Goal: Transaction & Acquisition: Purchase product/service

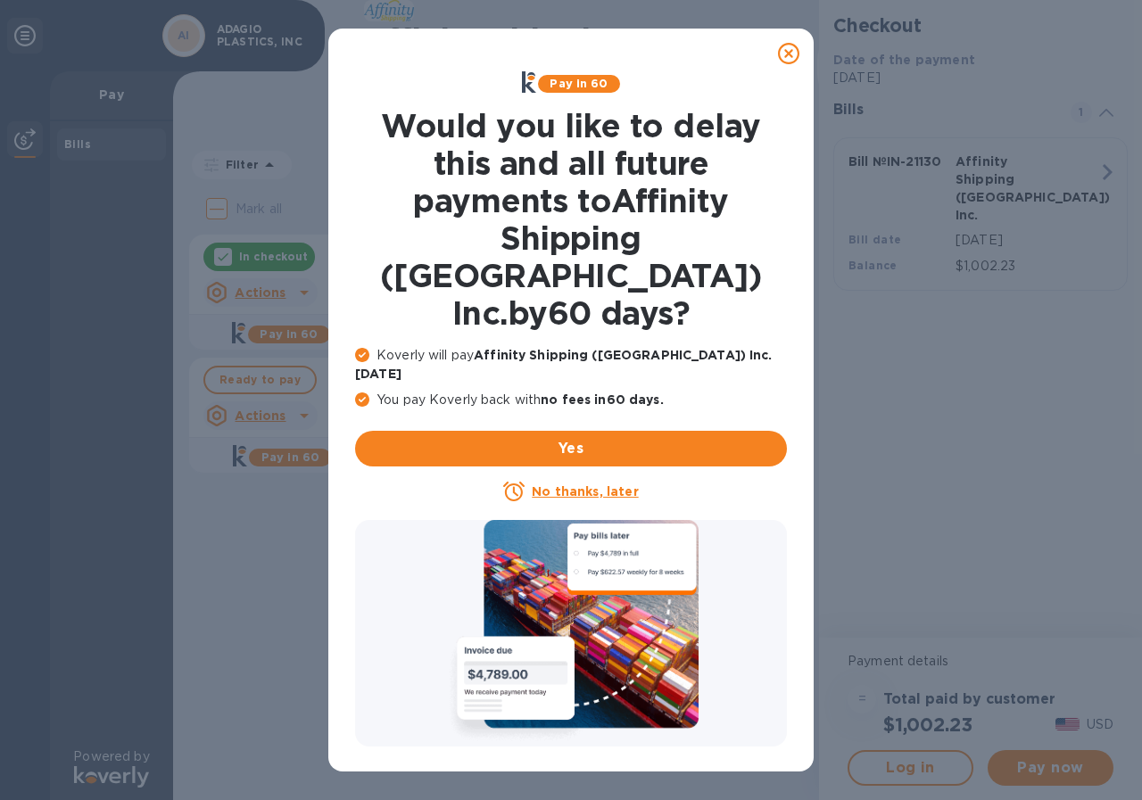
click at [583, 484] on u "No thanks, later" at bounding box center [585, 491] width 106 height 14
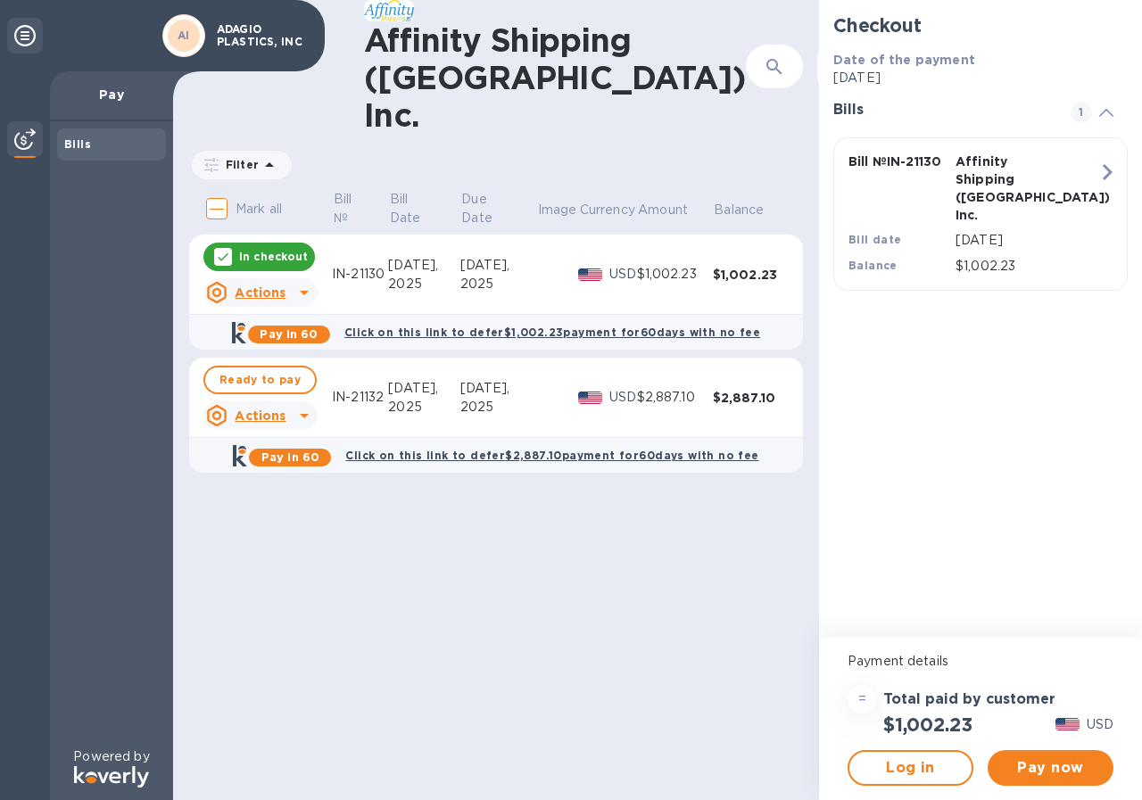
click at [302, 414] on icon at bounding box center [304, 416] width 9 height 4
click at [353, 531] on div at bounding box center [571, 400] width 1142 height 800
click at [318, 451] on b "Pay in 60" at bounding box center [290, 457] width 58 height 13
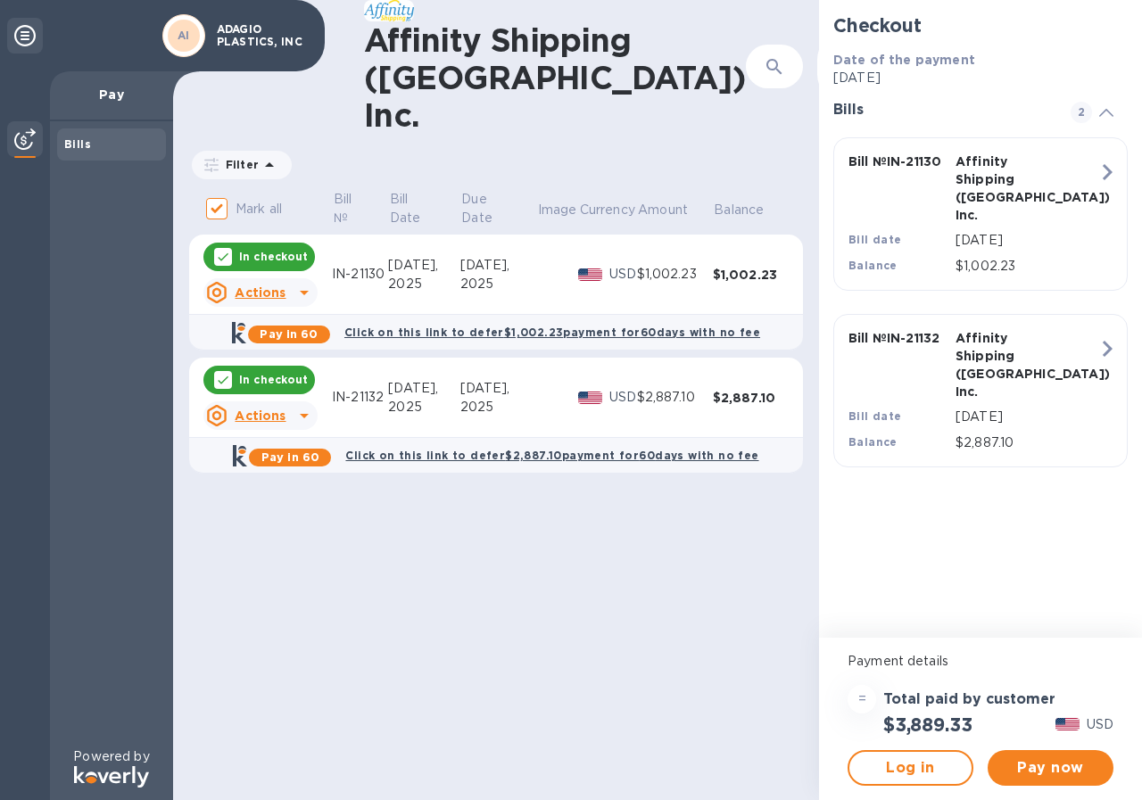
click at [280, 372] on p "In checkout" at bounding box center [273, 379] width 69 height 15
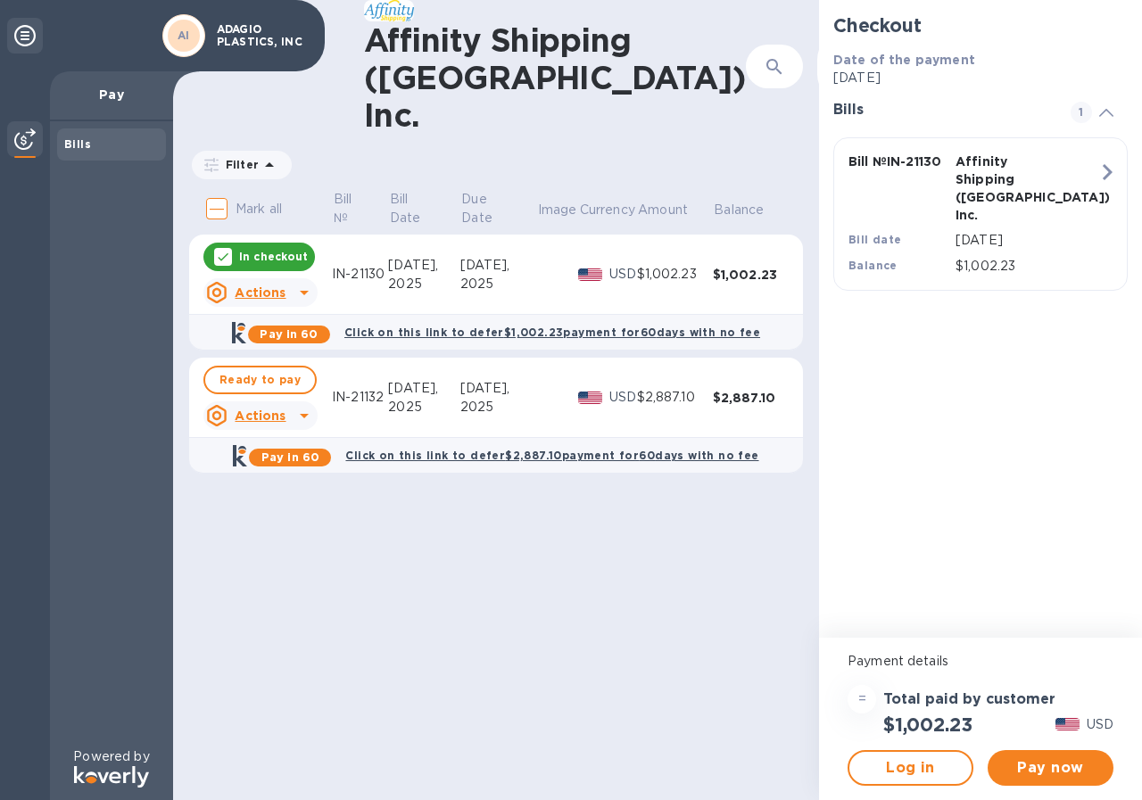
click at [280, 369] on span "Ready to pay" at bounding box center [259, 379] width 81 height 21
checkbox input "true"
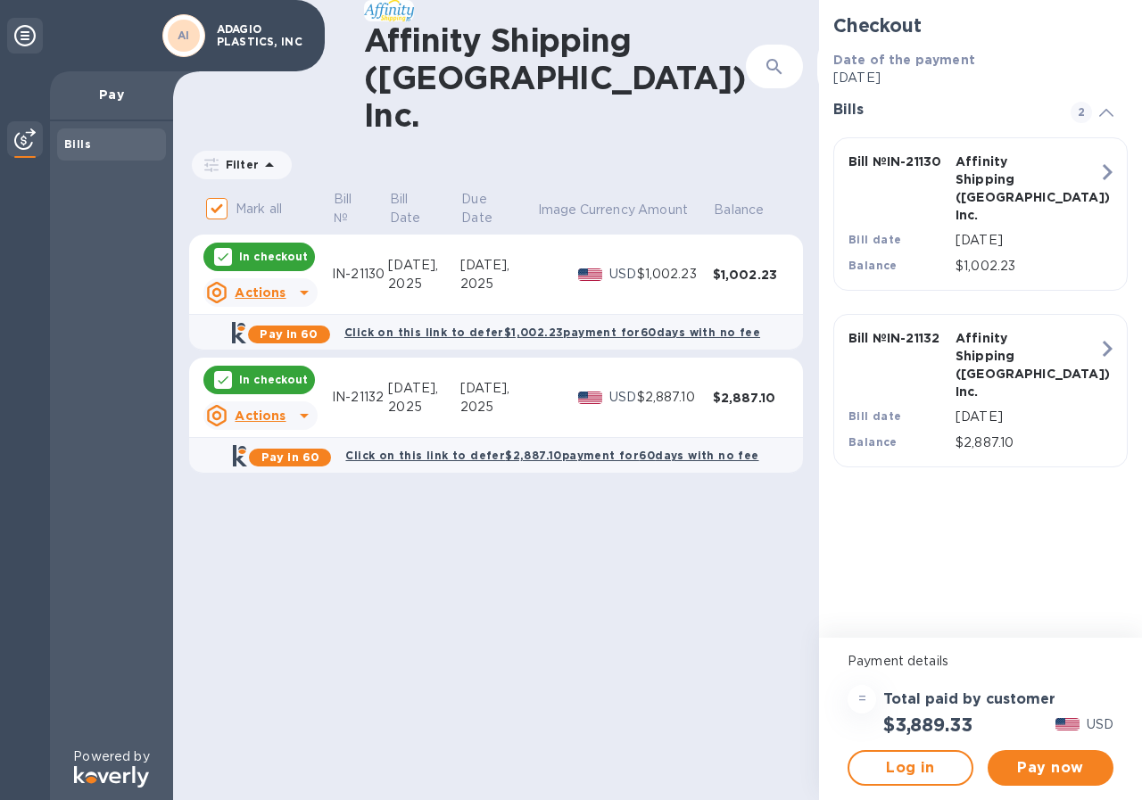
click at [302, 414] on icon at bounding box center [304, 416] width 9 height 4
click at [286, 466] on b "Open bill" at bounding box center [283, 466] width 60 height 14
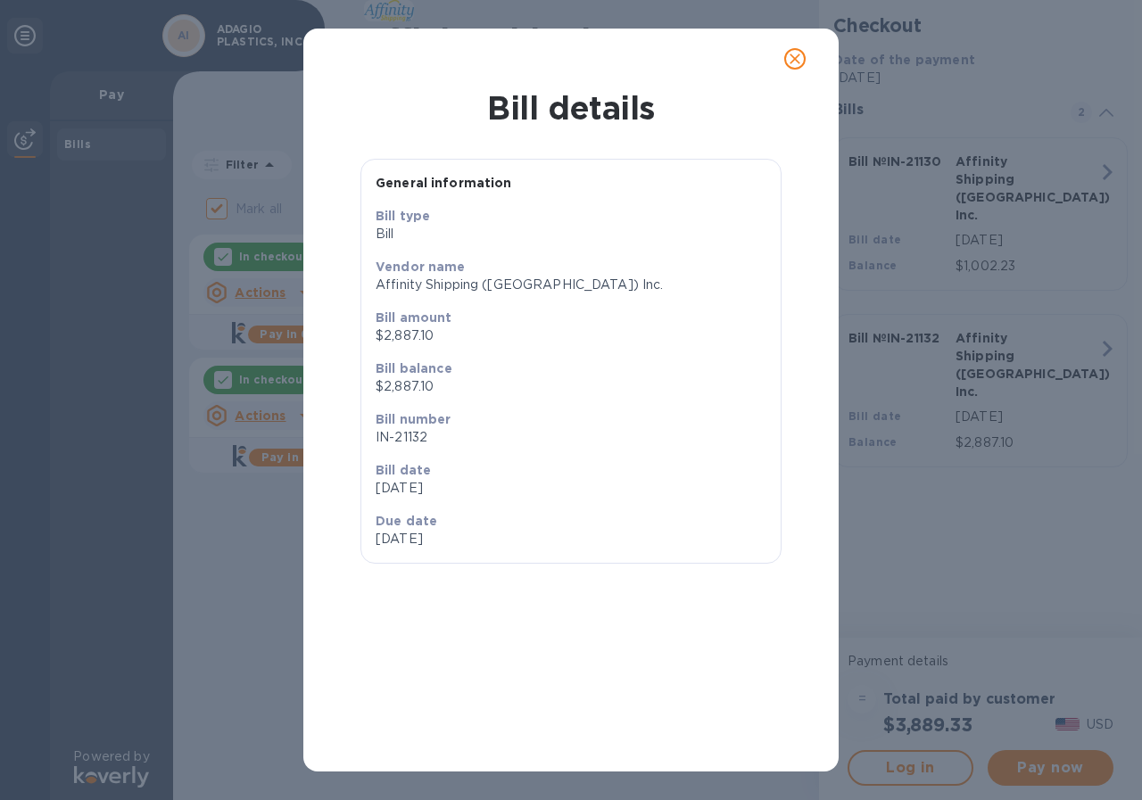
click at [791, 65] on icon "close" at bounding box center [795, 59] width 18 height 18
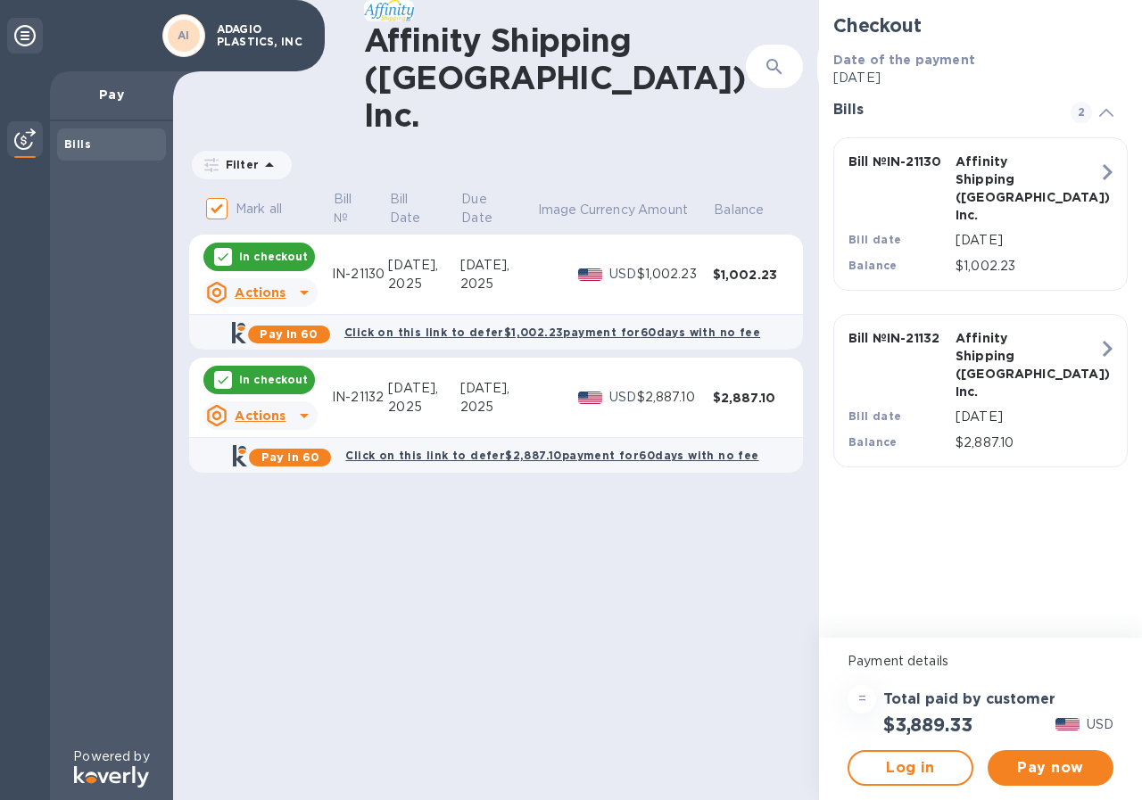
click at [319, 451] on b "Pay in 60" at bounding box center [290, 457] width 58 height 13
click at [395, 449] on b "Click on this link to defer $2,887.10 payment for 60 days with no fee" at bounding box center [551, 455] width 413 height 13
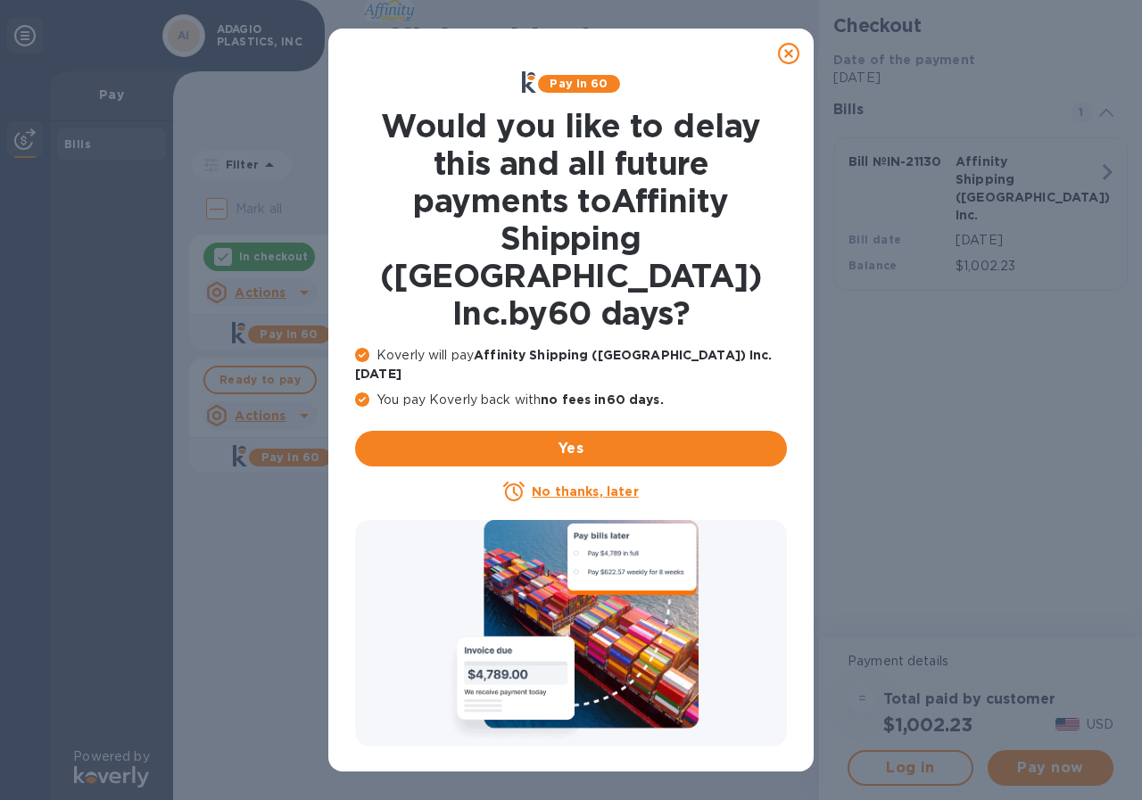
click at [576, 484] on u "No thanks, later" at bounding box center [585, 491] width 106 height 14
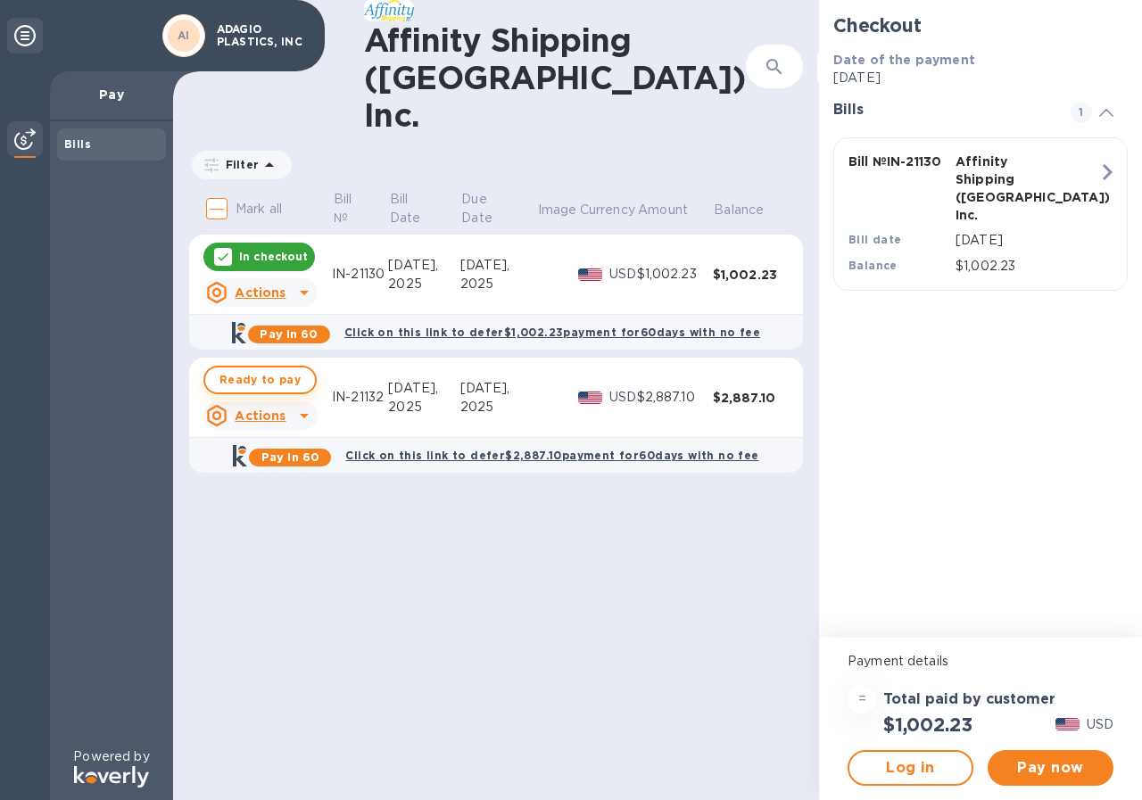
click at [236, 369] on span "Ready to pay" at bounding box center [259, 379] width 81 height 21
checkbox input "true"
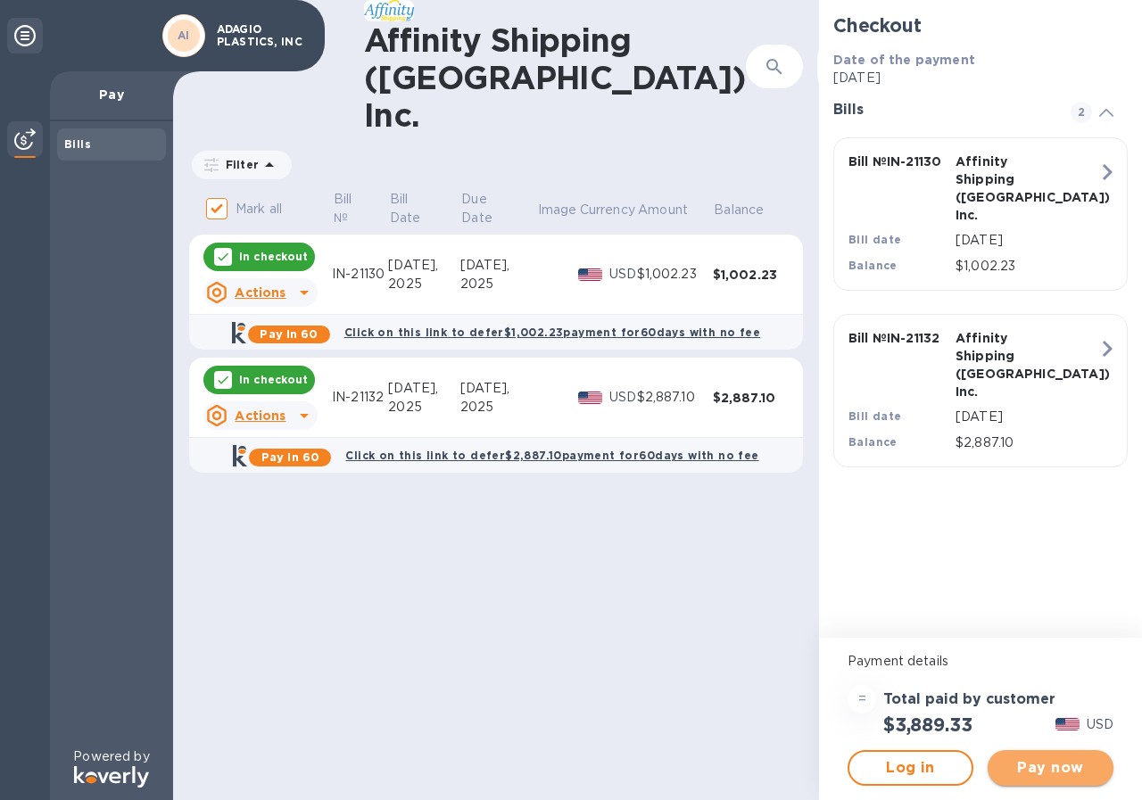
click at [1023, 772] on span "Pay now" at bounding box center [1050, 767] width 97 height 21
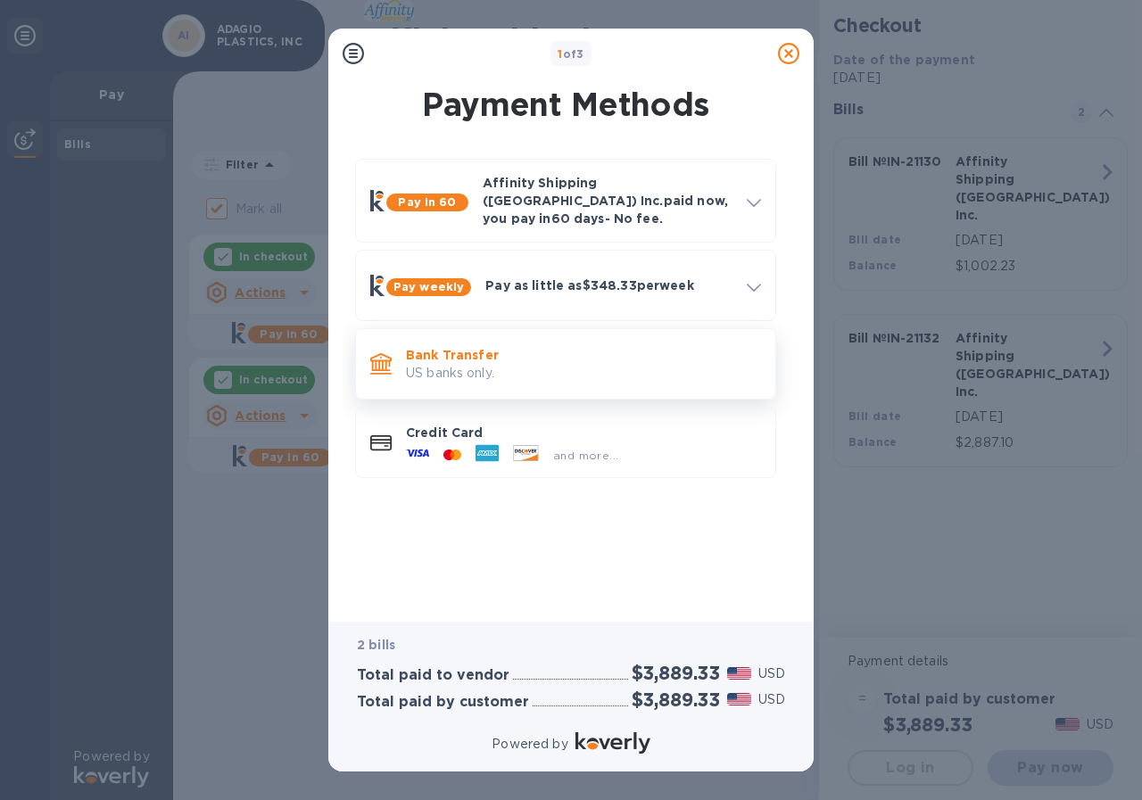
click at [434, 364] on p "US banks only." at bounding box center [583, 373] width 355 height 19
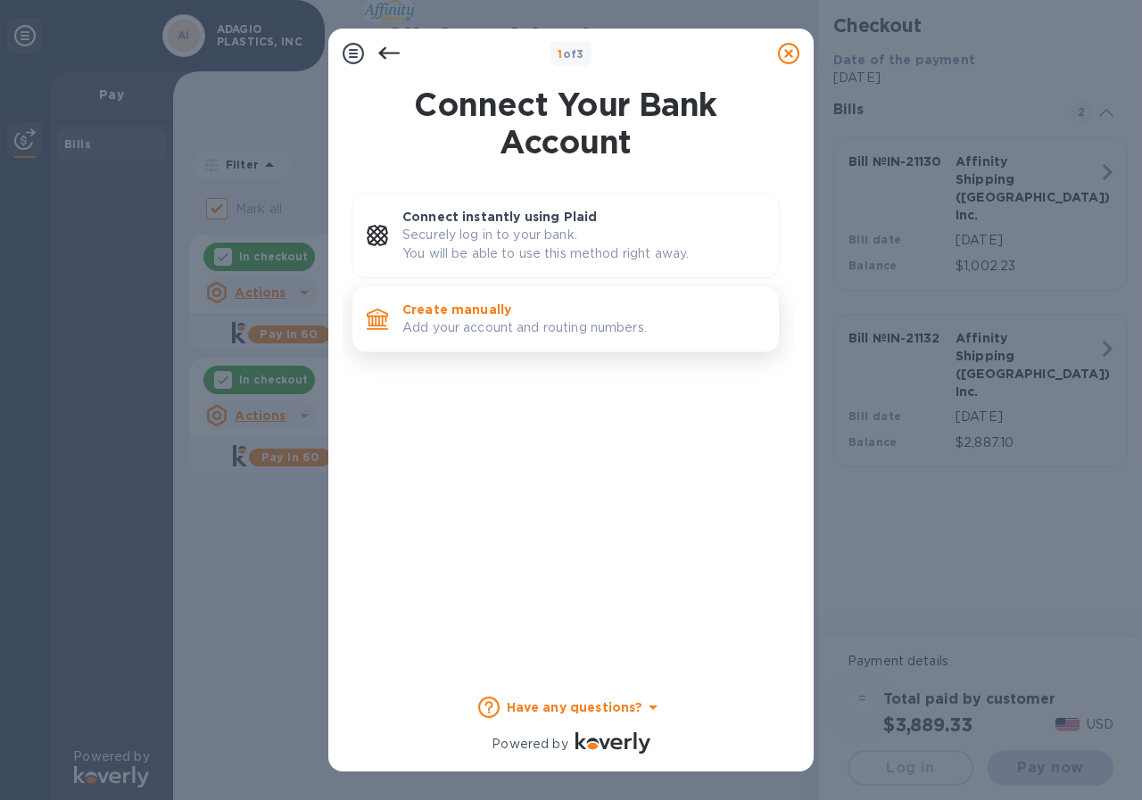
click at [474, 309] on p "Create manually" at bounding box center [583, 310] width 362 height 18
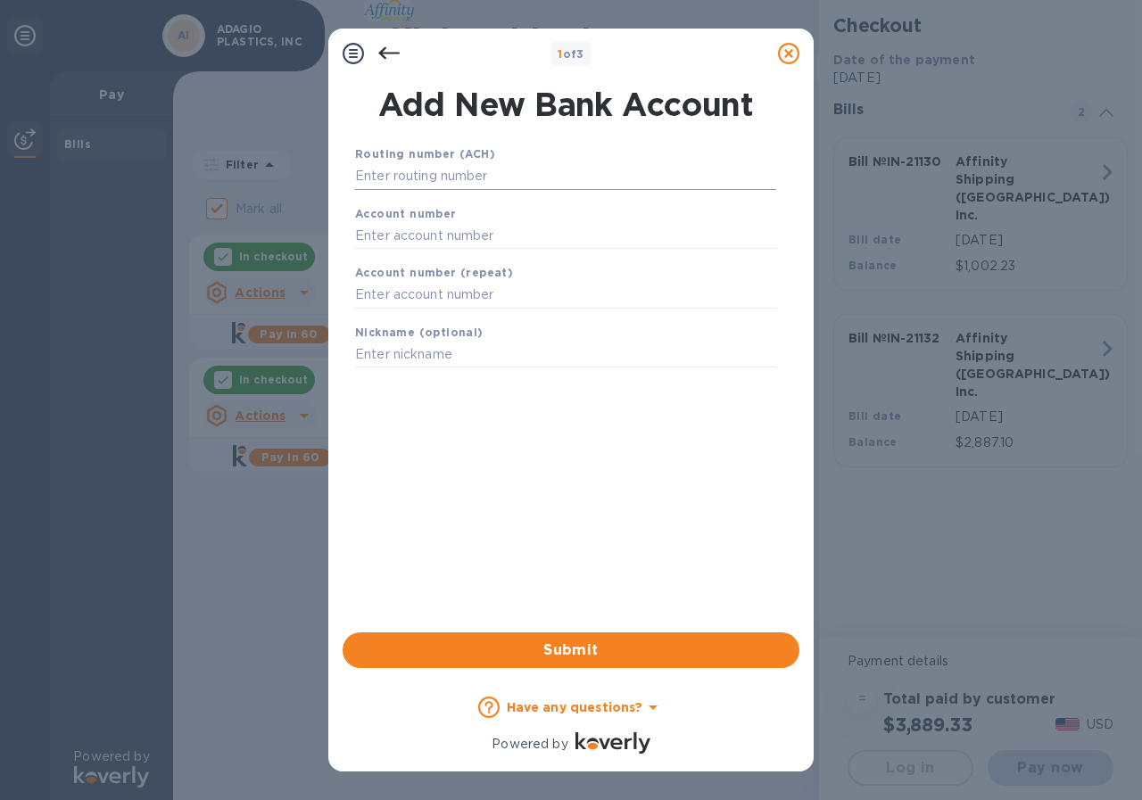
click at [435, 169] on input "text" at bounding box center [565, 176] width 421 height 27
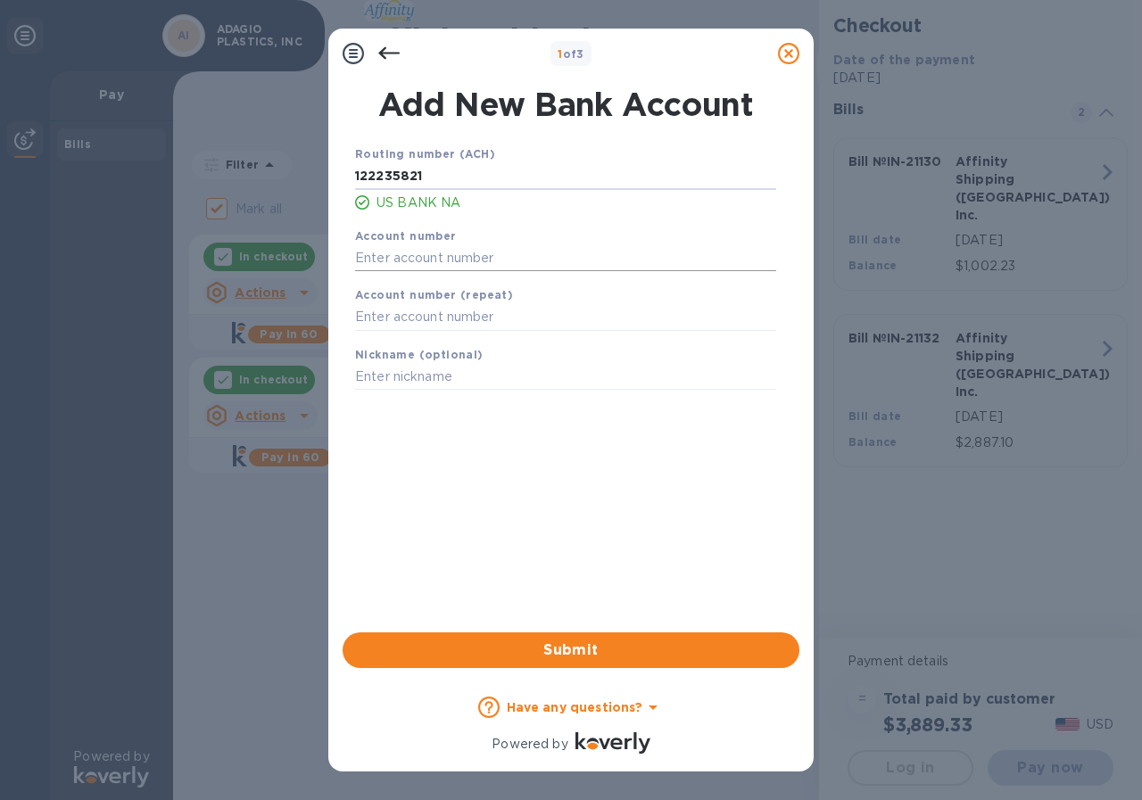
type input "122235821"
click at [423, 250] on input "text" at bounding box center [565, 257] width 421 height 27
type input "157520073196"
click at [399, 321] on input "text" at bounding box center [565, 317] width 421 height 27
type input "157520073196"
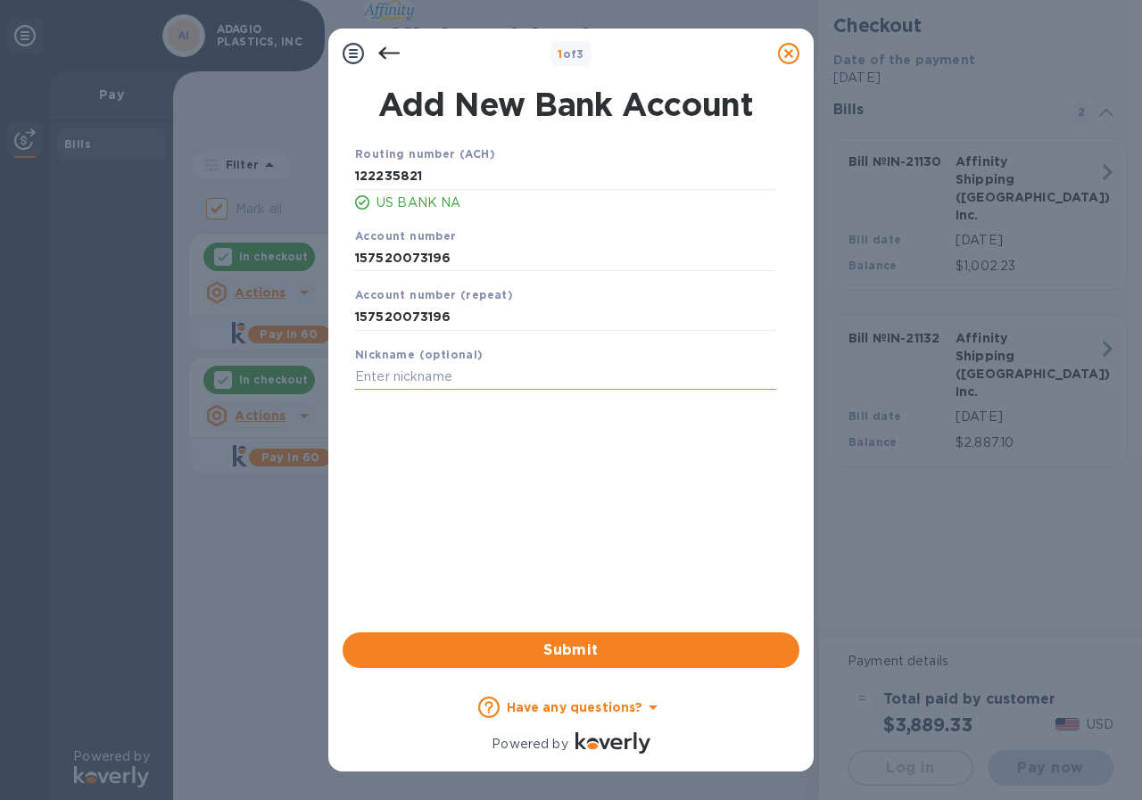
click at [401, 384] on input "text" at bounding box center [565, 377] width 421 height 27
type input "Affinity"
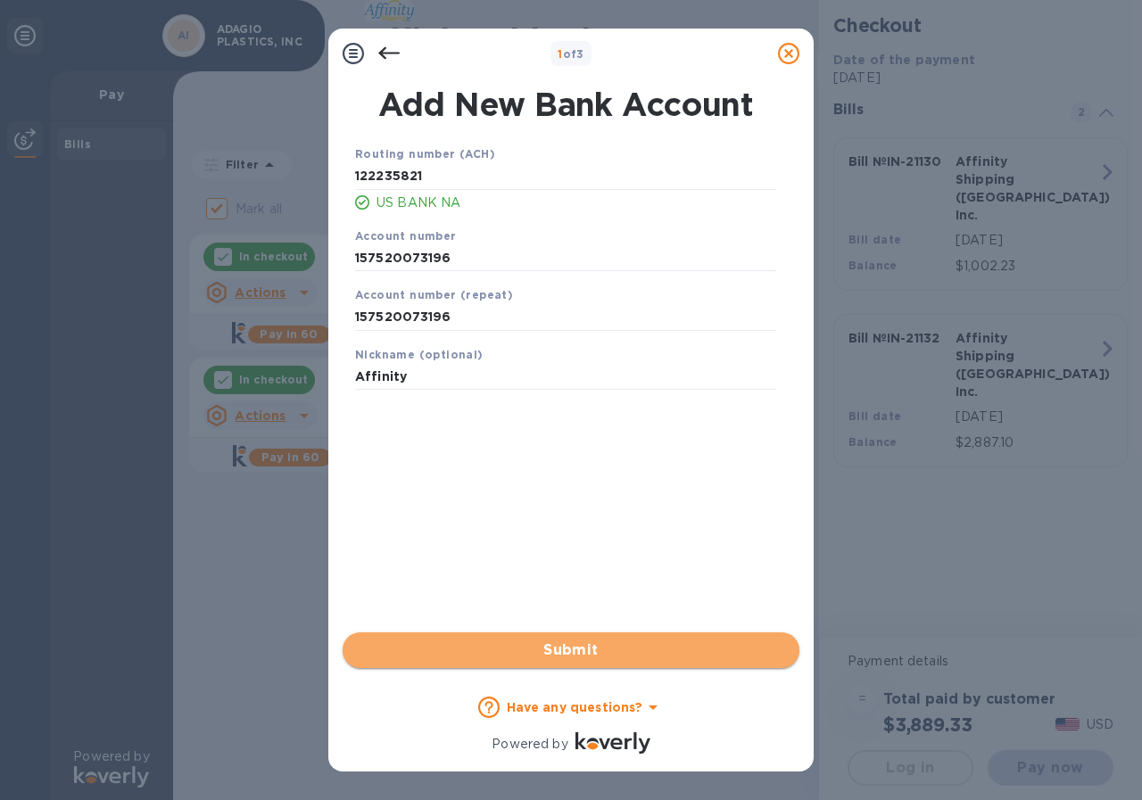
click at [554, 655] on span "Submit" at bounding box center [571, 650] width 428 height 21
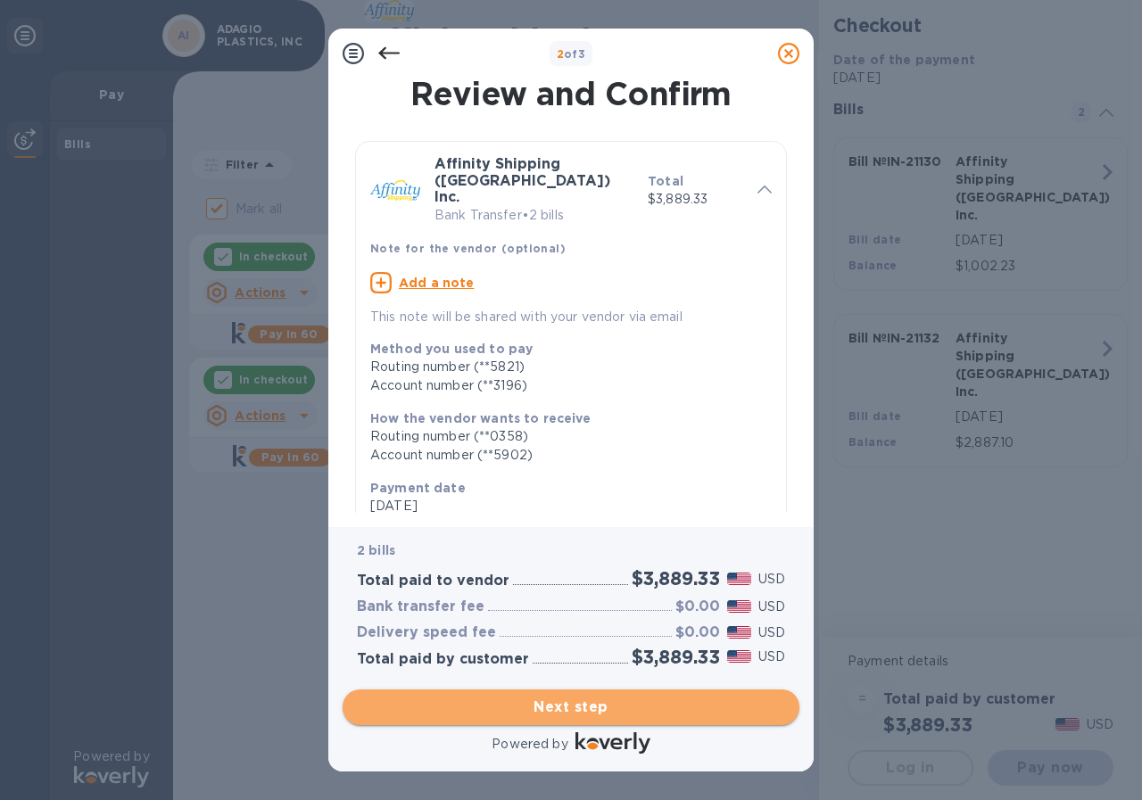
click at [574, 714] on span "Next step" at bounding box center [571, 707] width 428 height 21
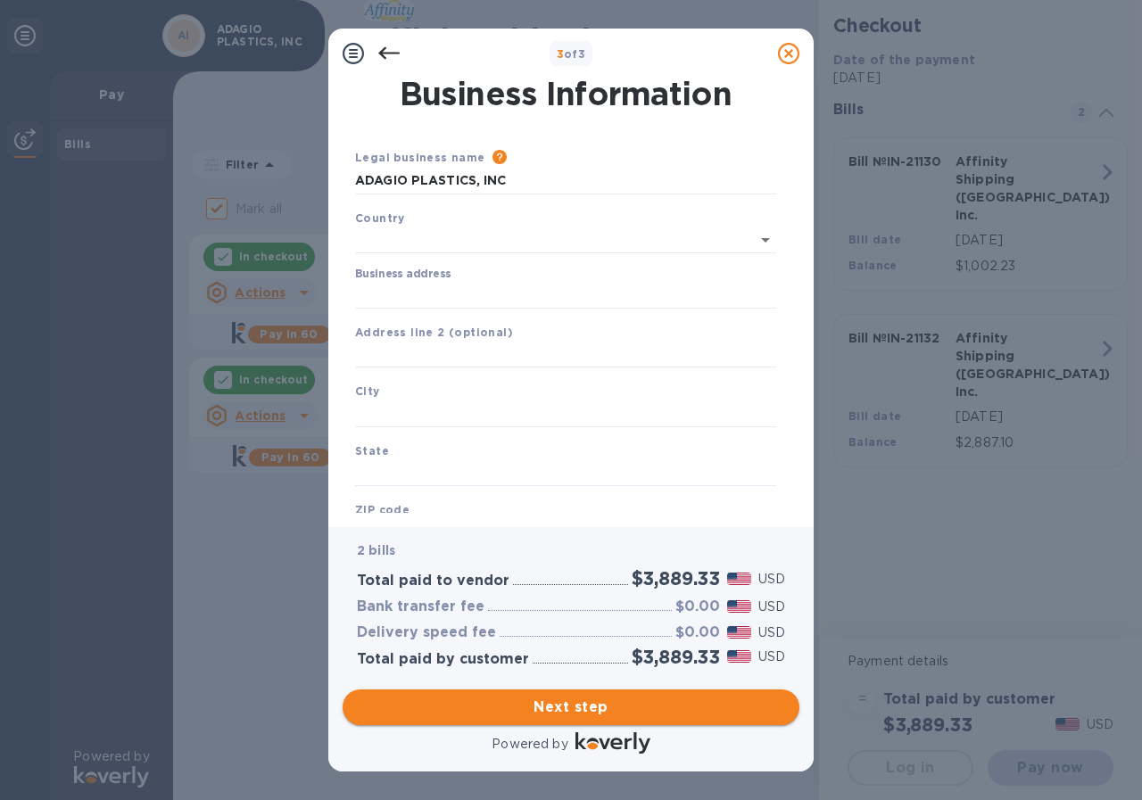
type input "United States"
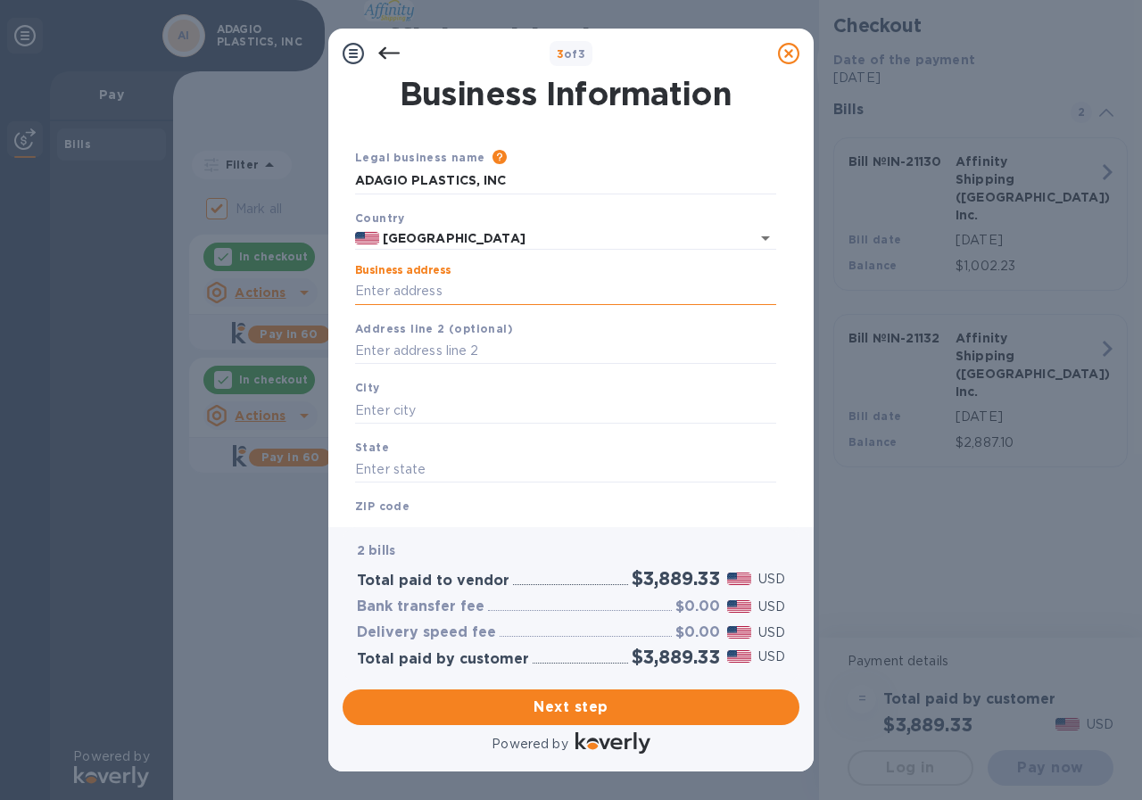
click at [463, 280] on input "Business address" at bounding box center [565, 291] width 421 height 27
type input "235 South 9th Avenue"
click at [393, 407] on input "text" at bounding box center [565, 410] width 421 height 27
type input "Industry"
click at [412, 459] on input "text" at bounding box center [565, 470] width 421 height 27
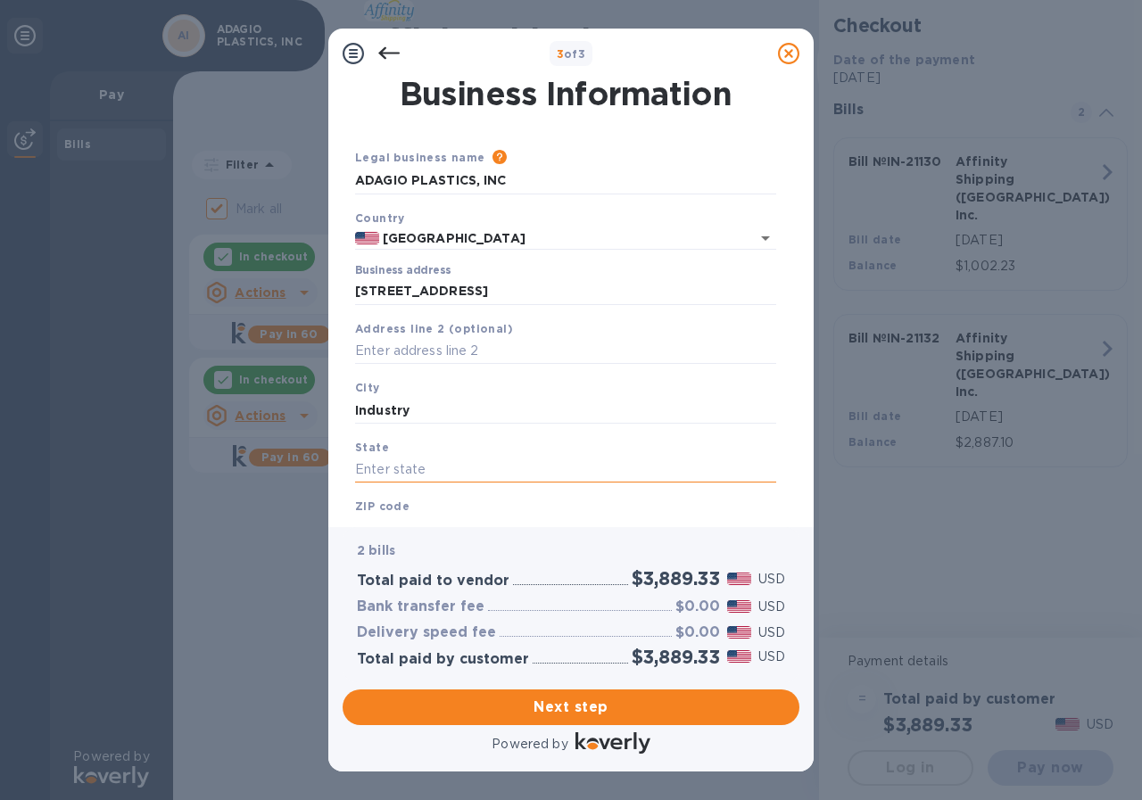
click button "Save" at bounding box center [0, 0] width 0 height 0
type input "c"
type input "CA"
click at [400, 497] on div "ZIP code ZIP-Code is required field" at bounding box center [565, 531] width 435 height 83
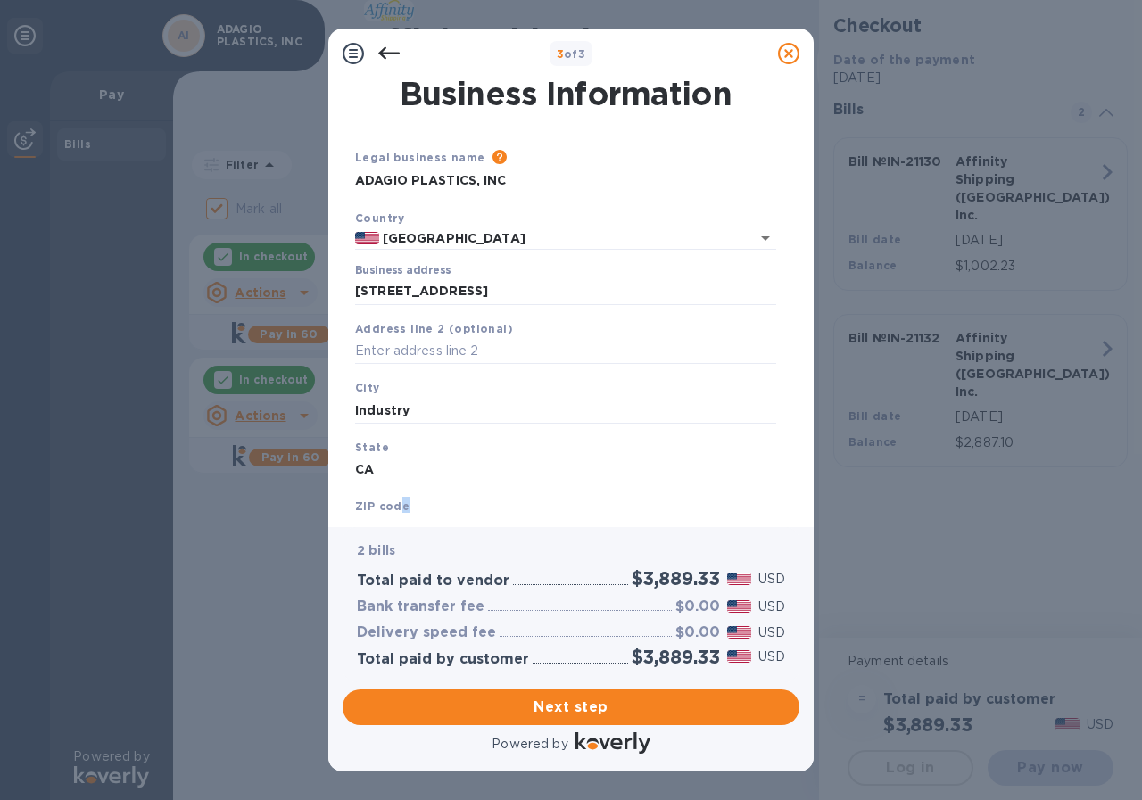
scroll to position [5, 0]
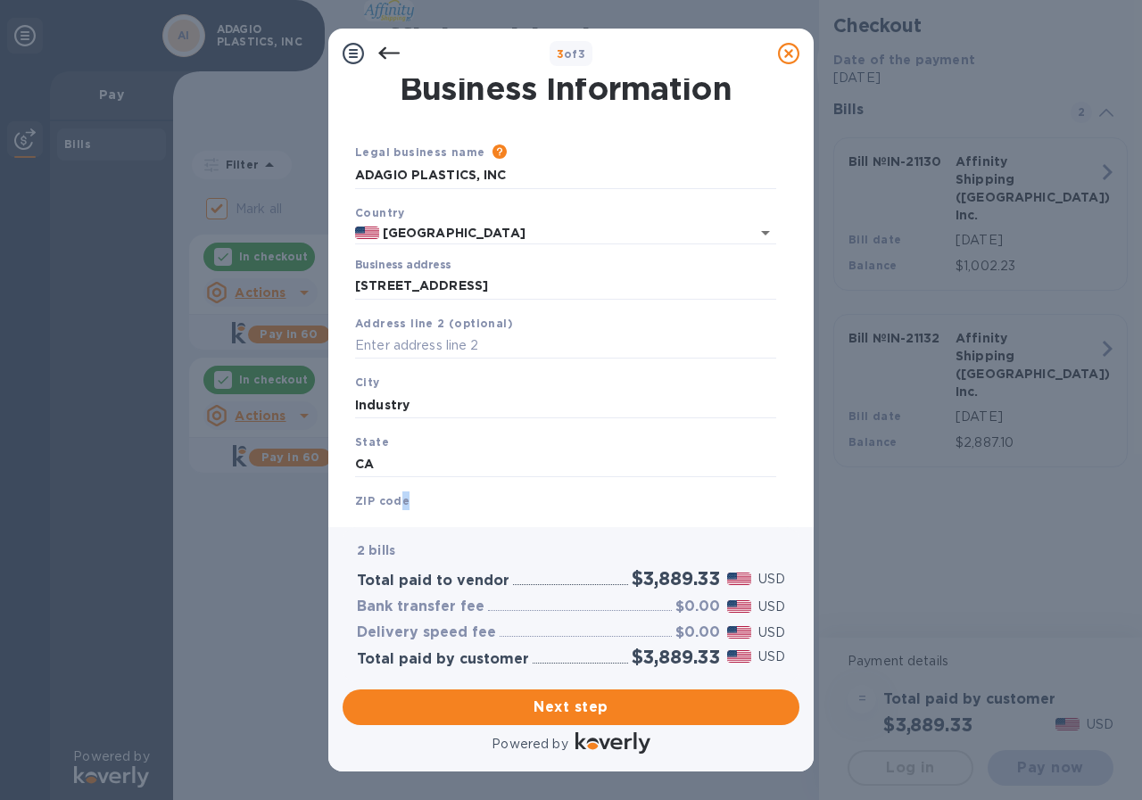
click at [400, 497] on b "ZIP code" at bounding box center [382, 500] width 54 height 13
click at [366, 497] on b "ZIP code" at bounding box center [382, 500] width 54 height 13
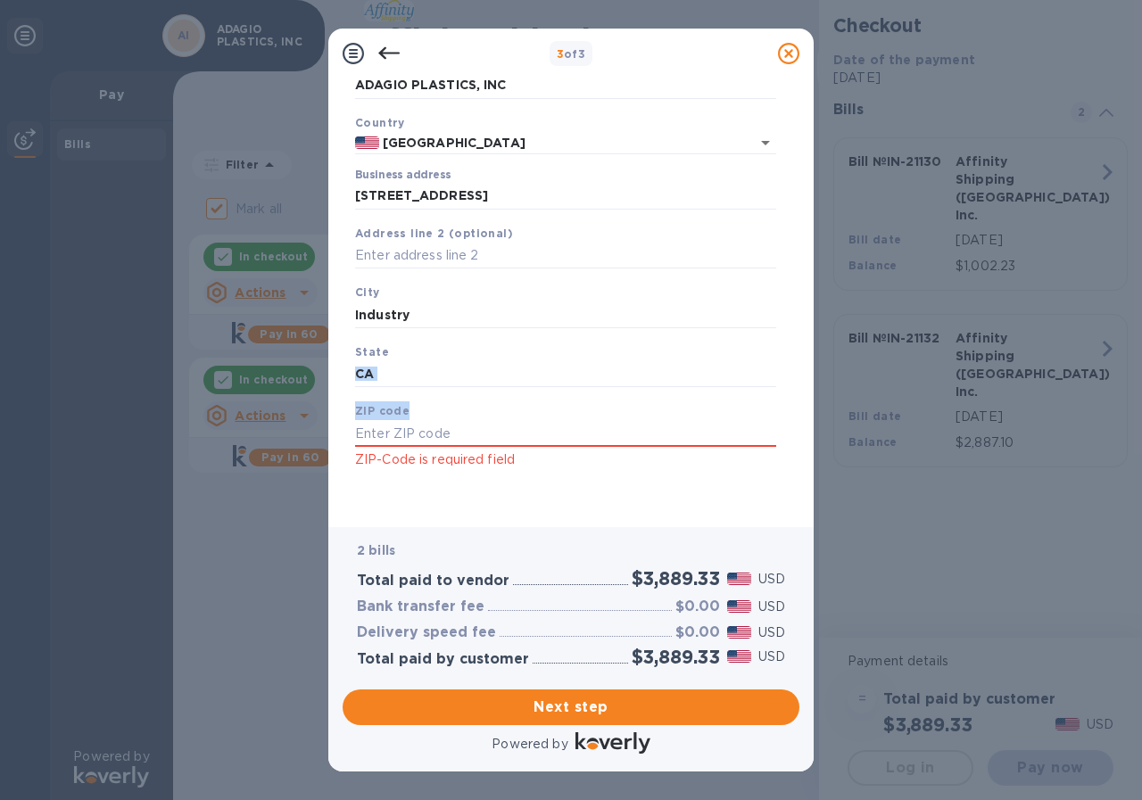
drag, startPoint x: 799, startPoint y: 426, endPoint x: 819, endPoint y: 403, distance: 29.7
click at [819, 403] on div "3 of 3 Business Information Legal business name Please provide the legal name t…" at bounding box center [571, 400] width 1142 height 800
click at [476, 431] on input "text" at bounding box center [565, 433] width 421 height 27
type input "91746"
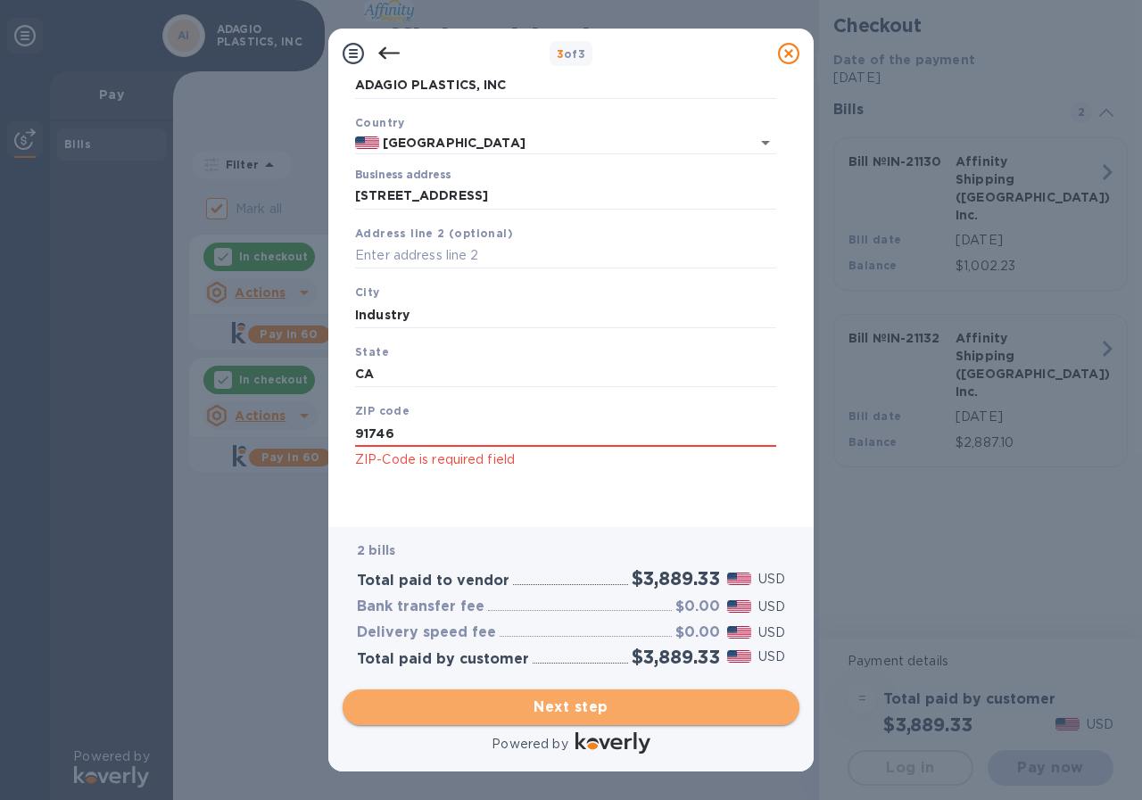
click at [644, 718] on button "Next step" at bounding box center [571, 708] width 457 height 36
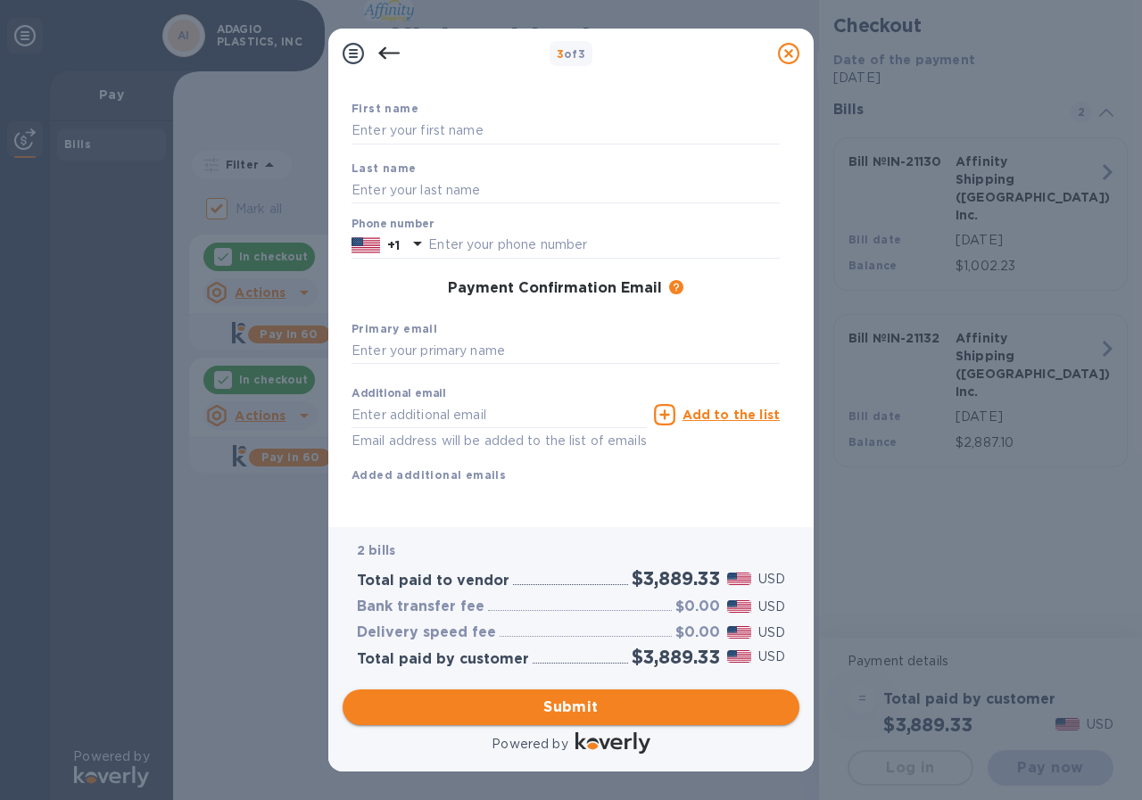
click at [519, 703] on span "Submit" at bounding box center [571, 707] width 428 height 21
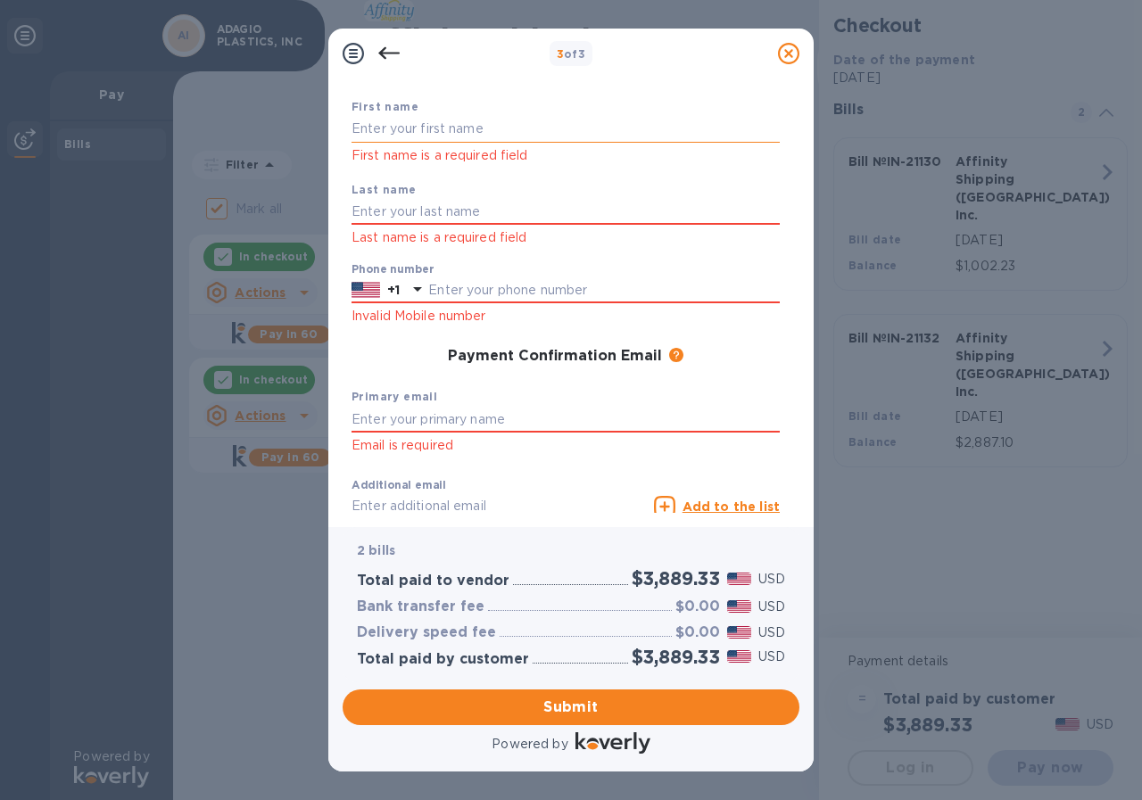
click at [492, 137] on input "text" at bounding box center [566, 129] width 428 height 27
type input "Eve"
type input "Ng"
type input "6269264920"
type input "sigmaplastic@earthlink.net"
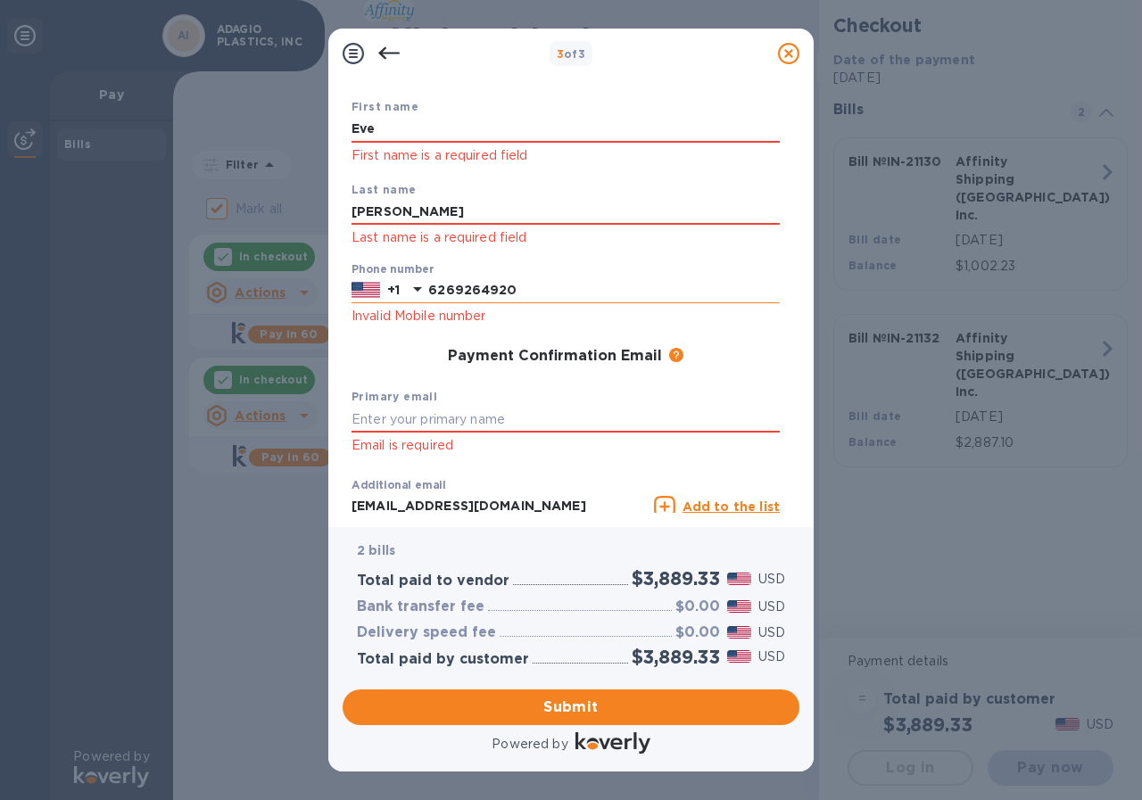
click at [531, 292] on input "6269264920" at bounding box center [604, 290] width 352 height 27
click at [378, 421] on input "text" at bounding box center [566, 419] width 428 height 27
type input "eve@adagioplastics.com"
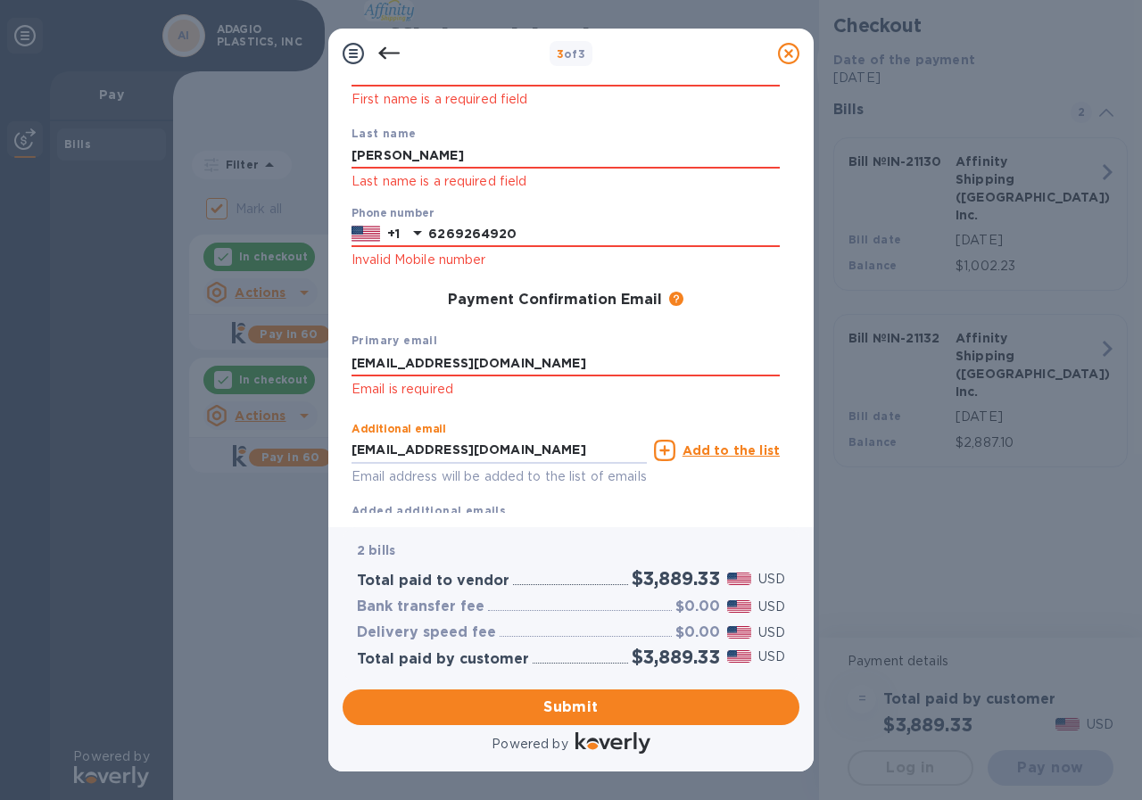
scroll to position [208, 0]
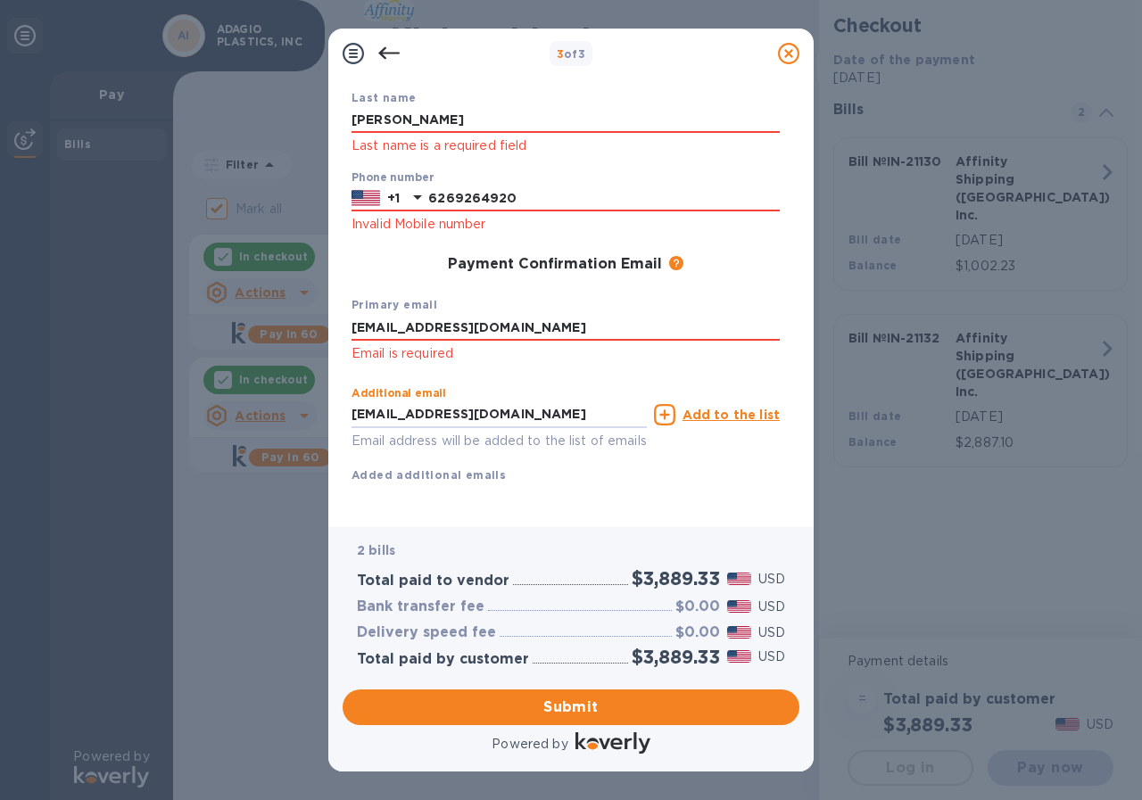
drag, startPoint x: 528, startPoint y: 502, endPoint x: 328, endPoint y: 502, distance: 199.9
click at [328, 502] on div "Payment Contact Information First name Eve First name is a required field Last …" at bounding box center [570, 303] width 485 height 449
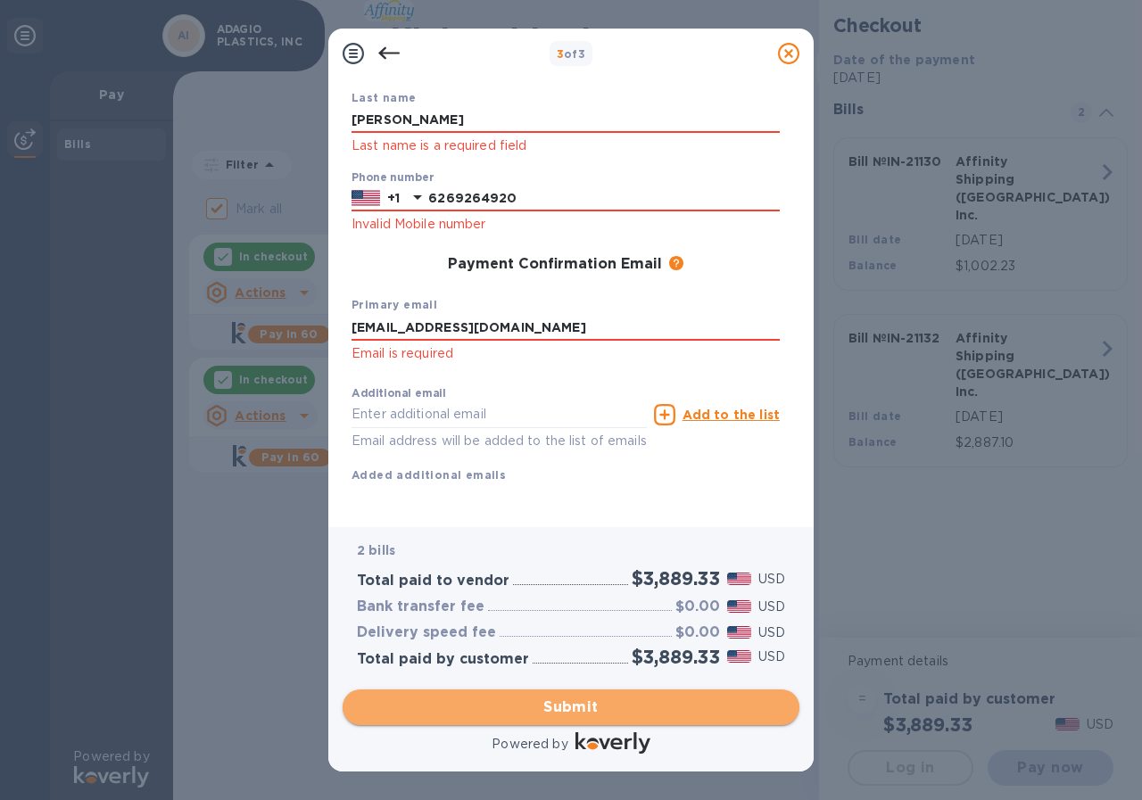
click at [590, 708] on span "Submit" at bounding box center [571, 707] width 428 height 21
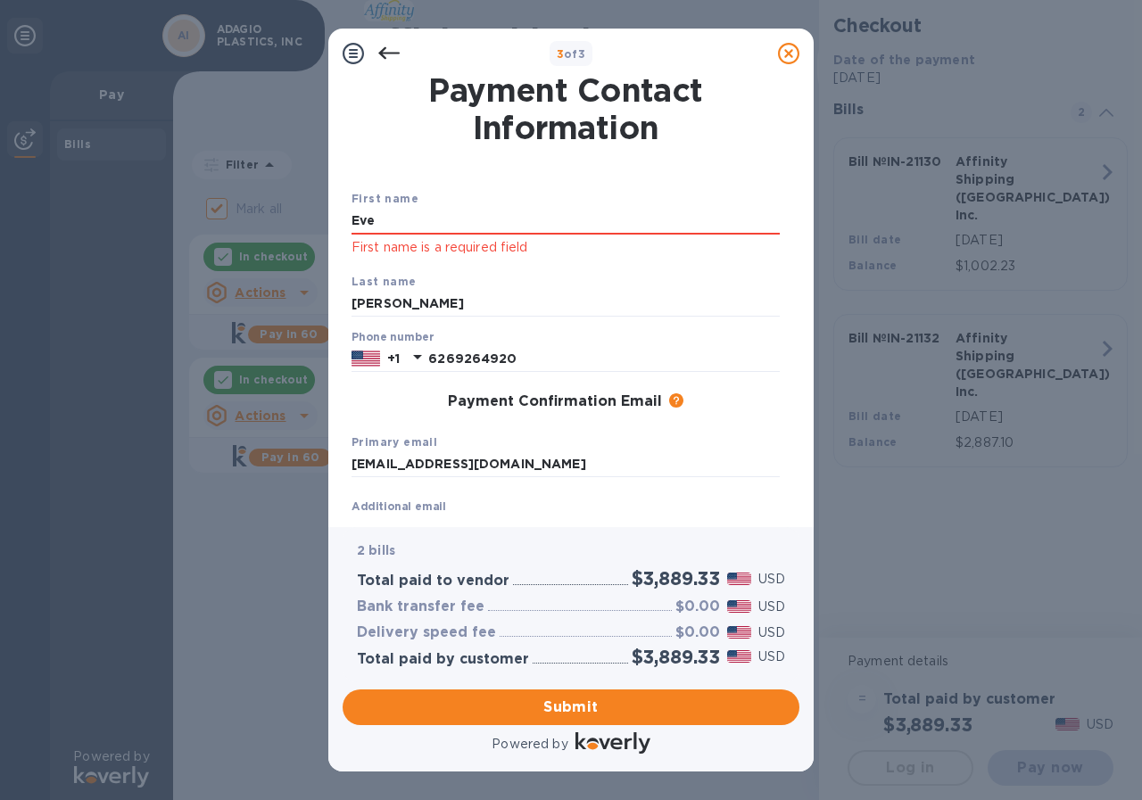
scroll to position [0, 0]
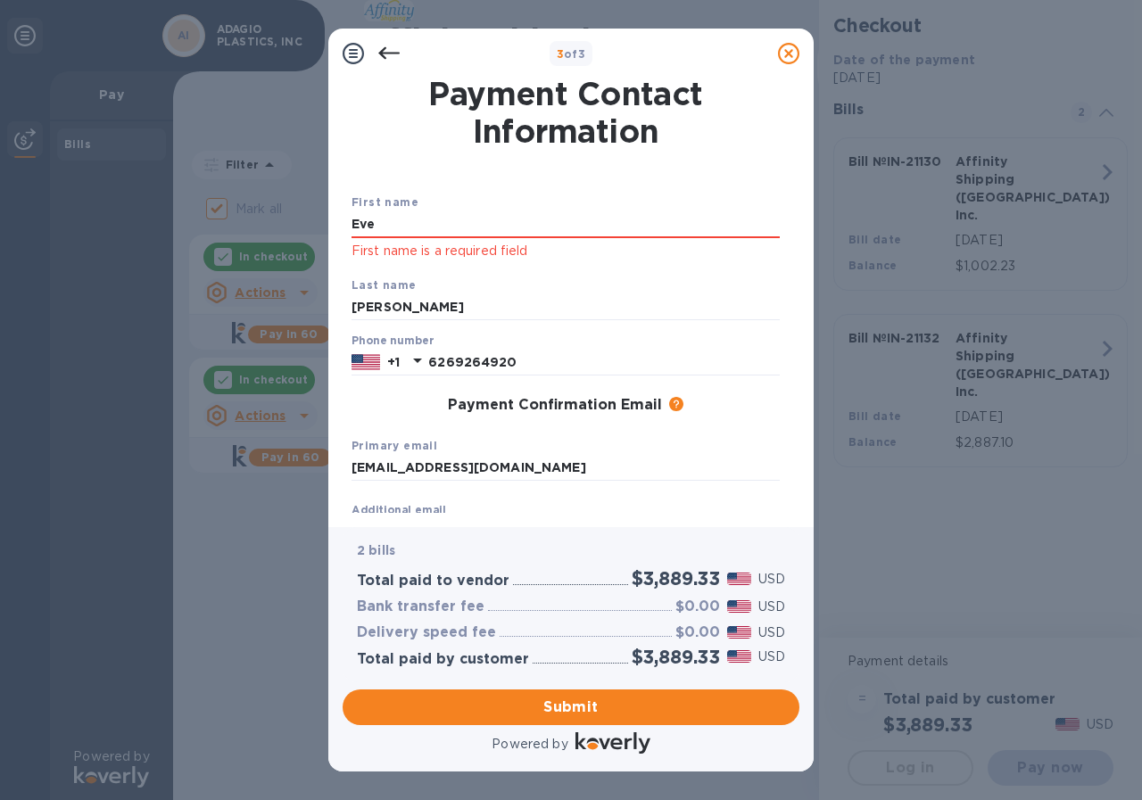
drag, startPoint x: 382, startPoint y: 227, endPoint x: 248, endPoint y: 219, distance: 134.1
click at [248, 219] on div "3 of 3 Payment Contact Information First name Eve First name is a required fiel…" at bounding box center [571, 400] width 1142 height 800
type input "Eve"
click at [593, 476] on input "eve@adagioplastics.com" at bounding box center [566, 468] width 428 height 27
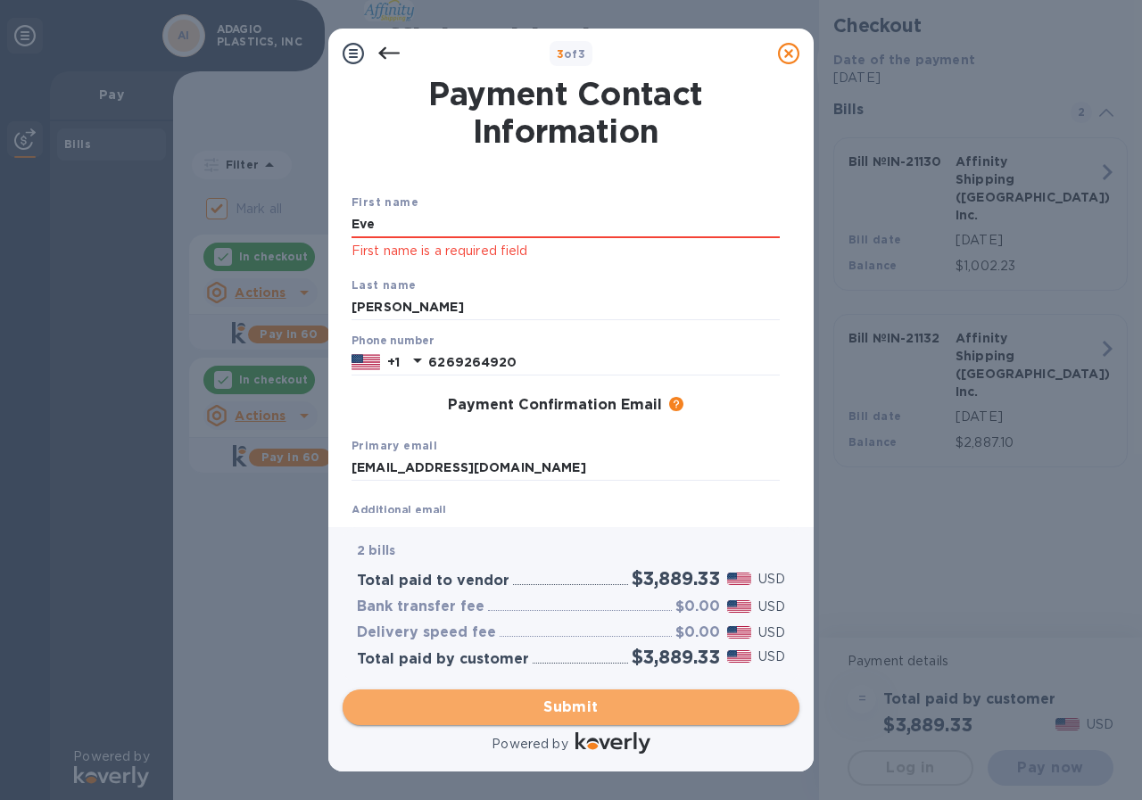
click at [569, 708] on span "Submit" at bounding box center [571, 707] width 428 height 21
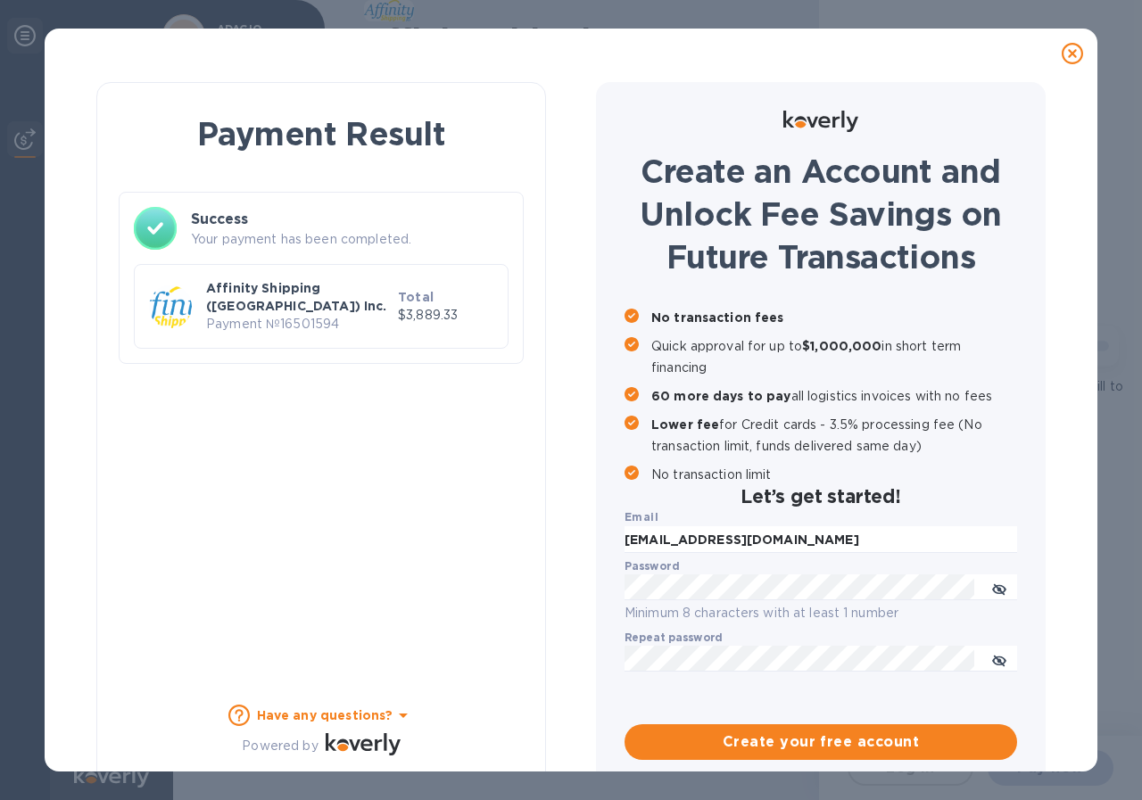
checkbox input "false"
